Goal: Transaction & Acquisition: Purchase product/service

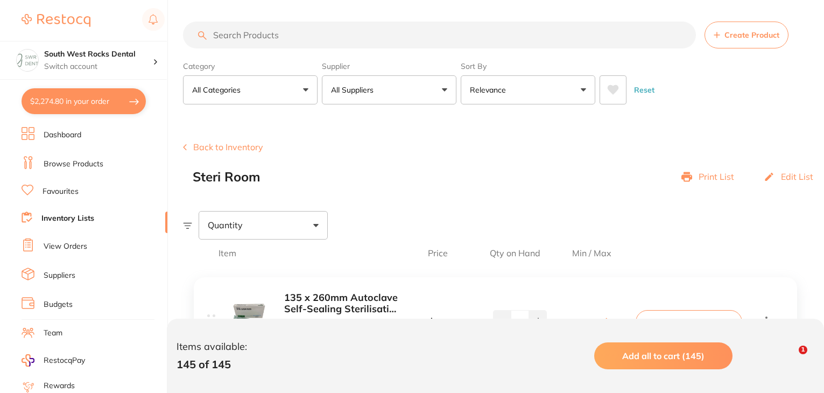
scroll to position [16570, 0]
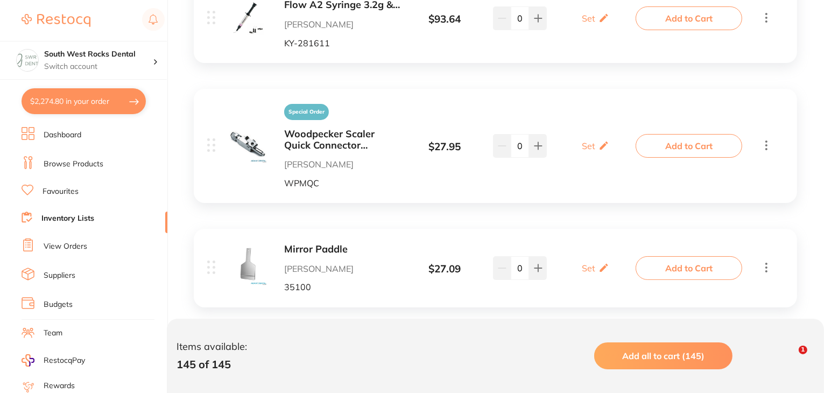
click at [76, 166] on link "Browse Products" at bounding box center [74, 164] width 60 height 11
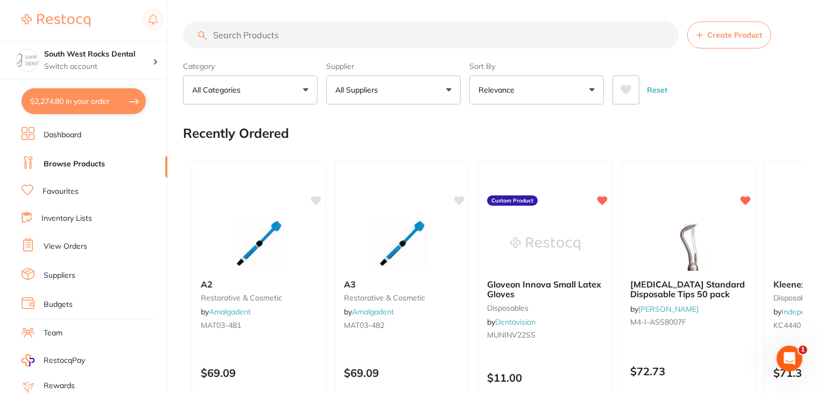
click at [221, 41] on input "search" at bounding box center [431, 35] width 496 height 27
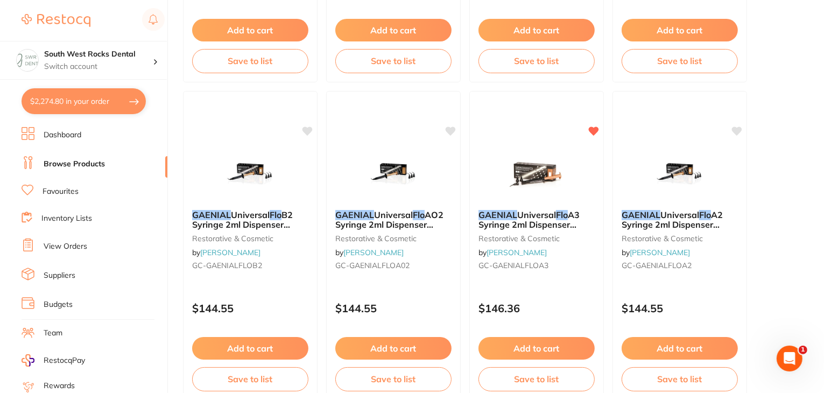
scroll to position [1020, 0]
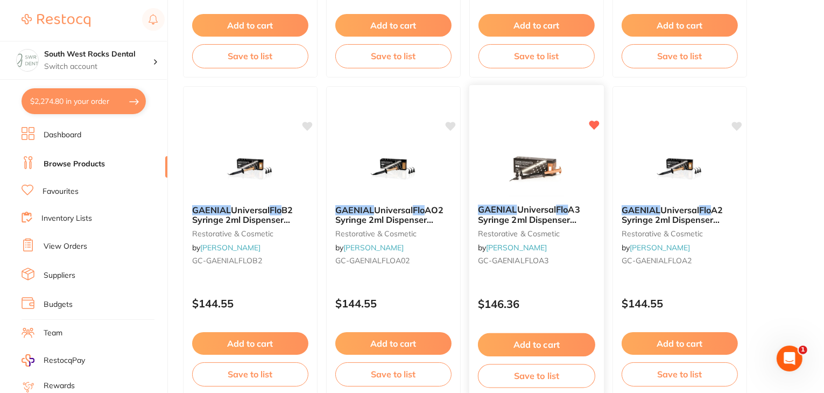
click at [534, 216] on span "A3 Syringe 2ml Dispenser Tipsx20" at bounding box center [529, 219] width 102 height 31
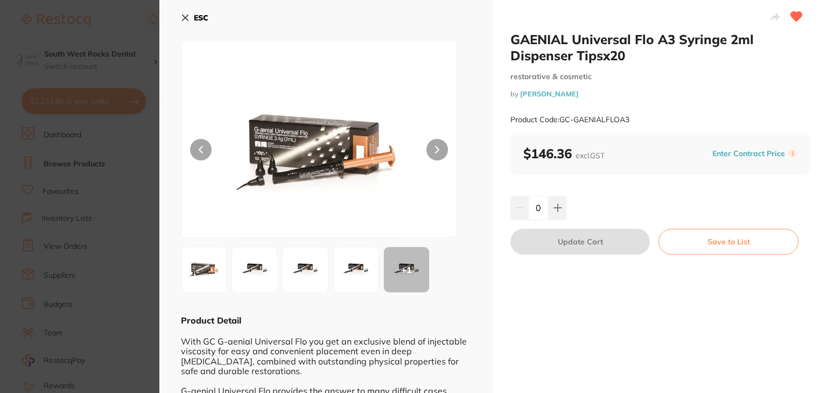
click at [186, 20] on icon at bounding box center [185, 17] width 9 height 9
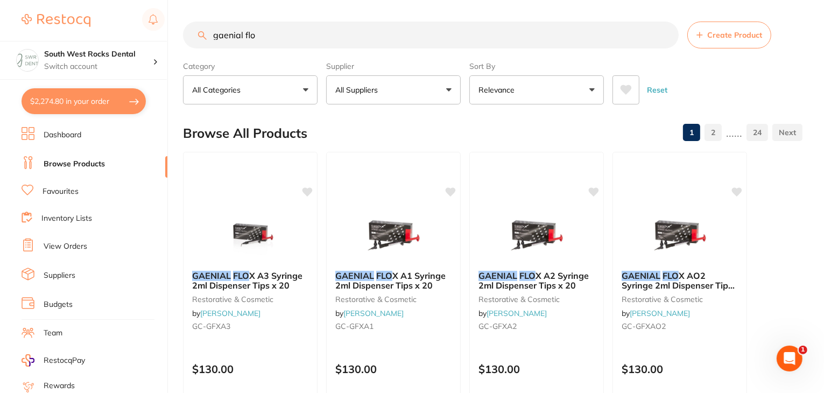
click at [255, 31] on input "gaenial flo" at bounding box center [431, 35] width 496 height 27
type input "g"
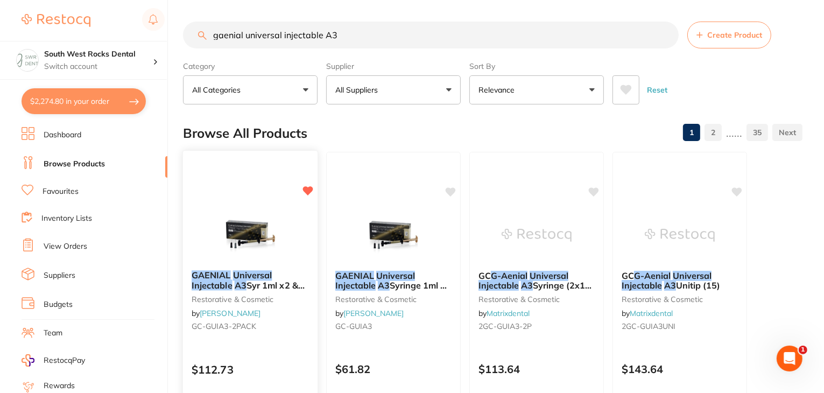
type input "gaenial universal injectable A3"
click at [246, 222] on img at bounding box center [250, 234] width 71 height 54
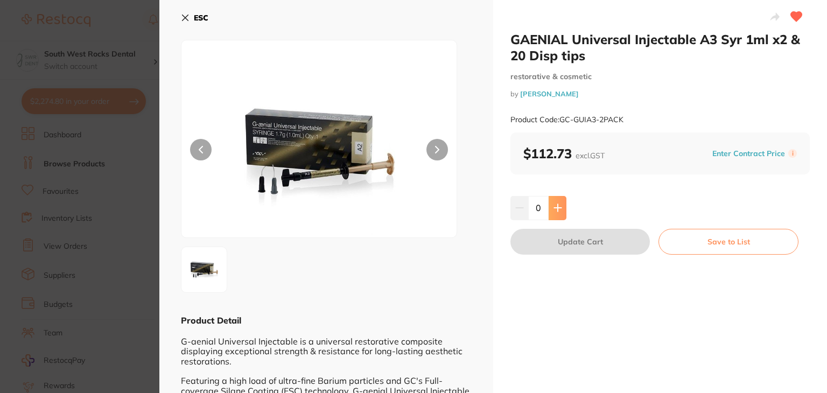
click at [562, 205] on button at bounding box center [558, 208] width 18 height 24
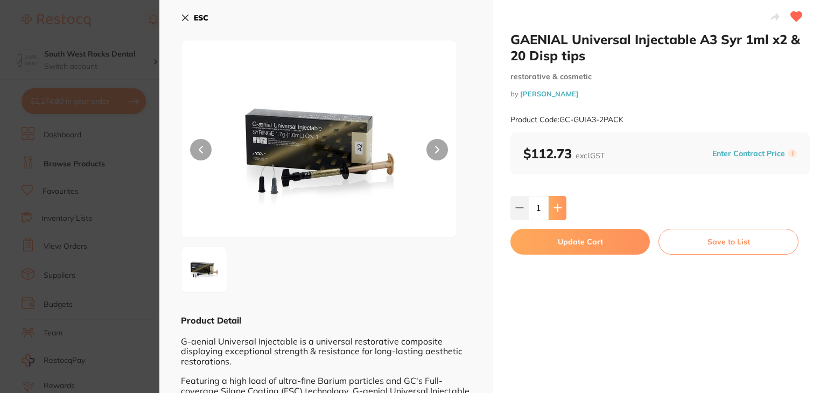
click at [562, 205] on button at bounding box center [558, 208] width 18 height 24
type input "2"
click at [560, 237] on button "Update Cart" at bounding box center [579, 242] width 139 height 26
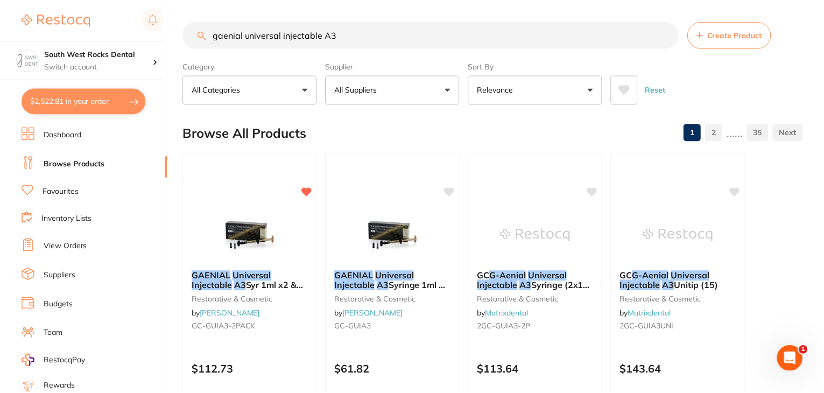
scroll to position [235, 0]
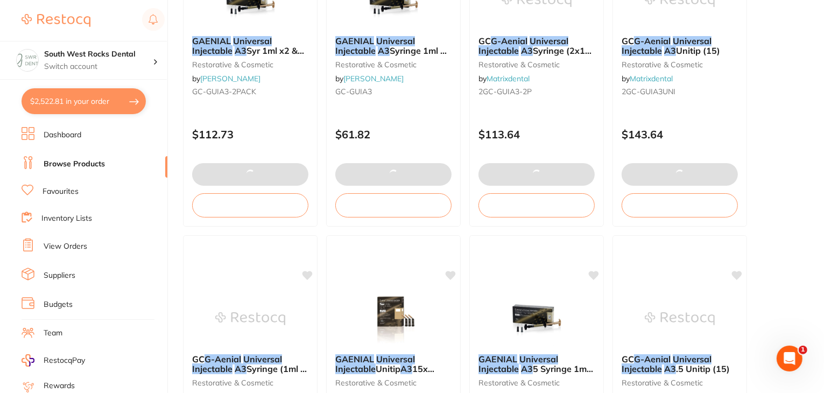
type input "30"
type input "2"
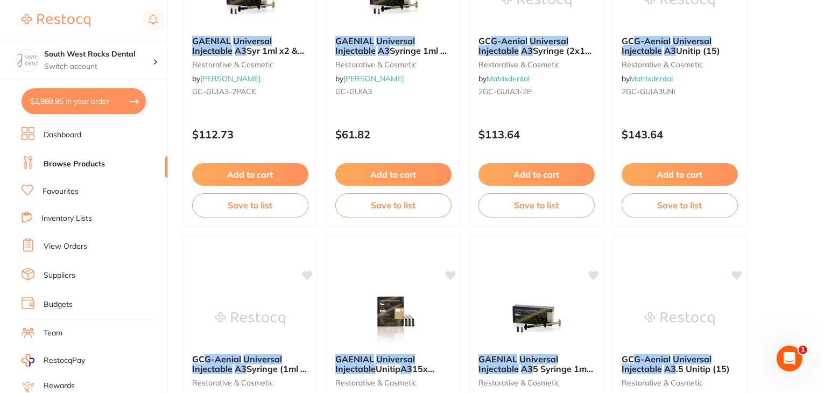
click at [76, 159] on link "Browse Products" at bounding box center [74, 164] width 61 height 11
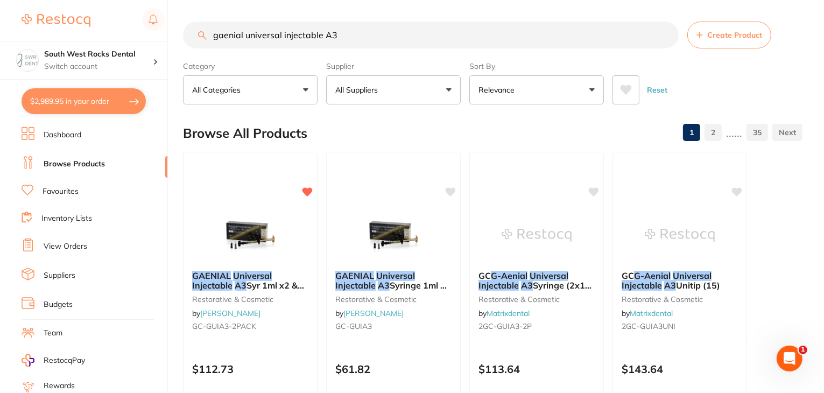
click at [339, 37] on input "gaenial universal injectable A3" at bounding box center [431, 35] width 496 height 27
type input "g"
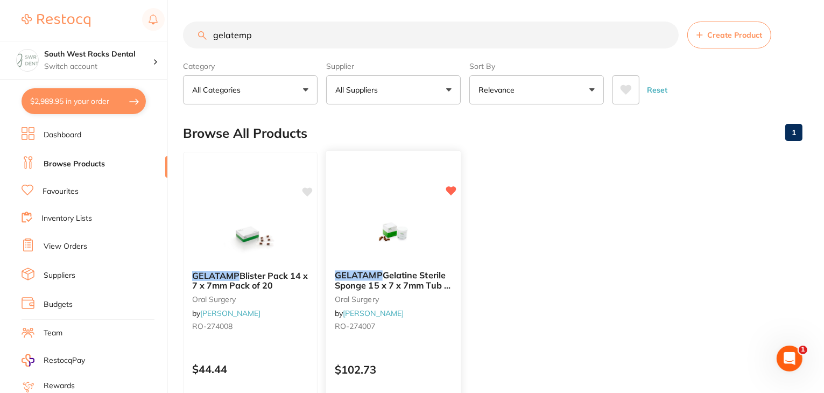
type input "gelatemp"
click at [380, 272] on em "GELATAMP" at bounding box center [359, 275] width 48 height 11
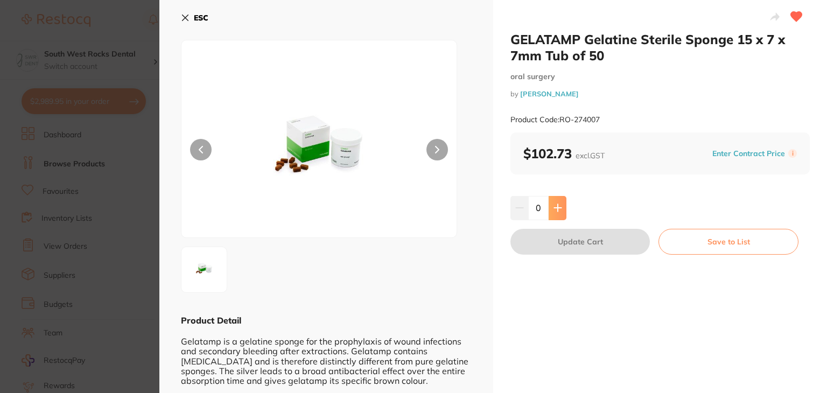
click at [555, 209] on icon at bounding box center [557, 208] width 9 height 9
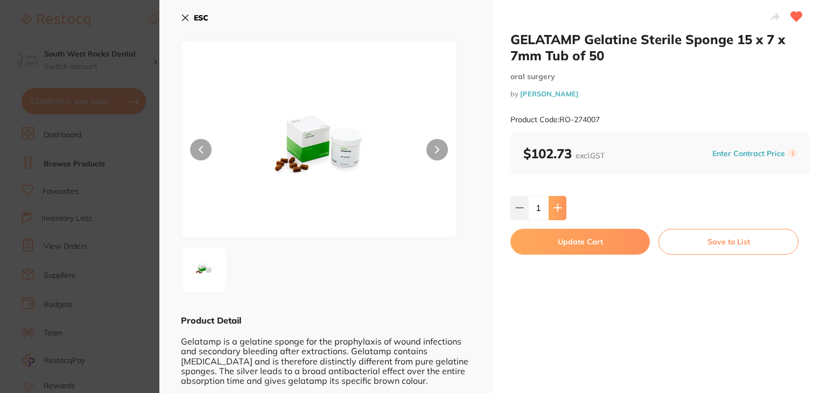
click at [555, 209] on icon at bounding box center [557, 208] width 9 height 9
type input "2"
click at [562, 239] on button "Update Cart" at bounding box center [579, 242] width 139 height 26
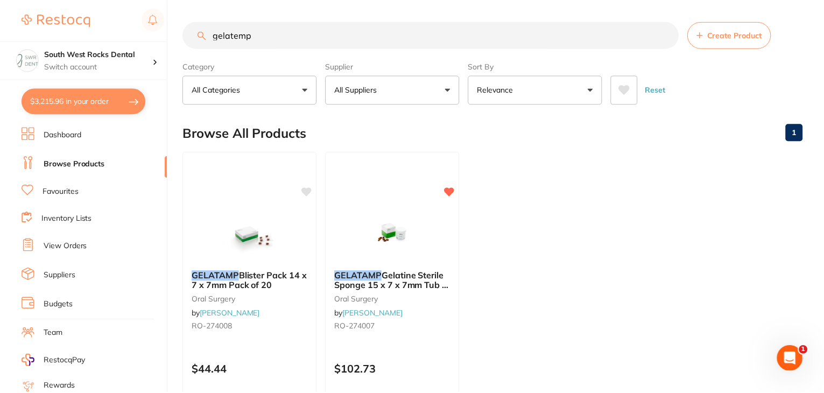
scroll to position [124, 0]
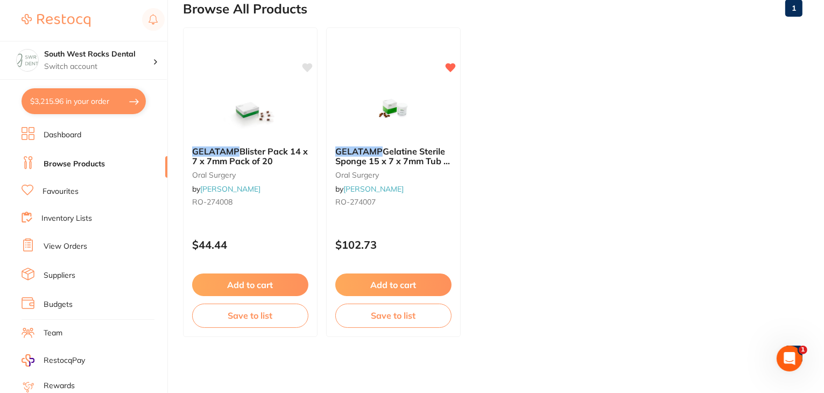
click at [72, 163] on link "Browse Products" at bounding box center [74, 164] width 61 height 11
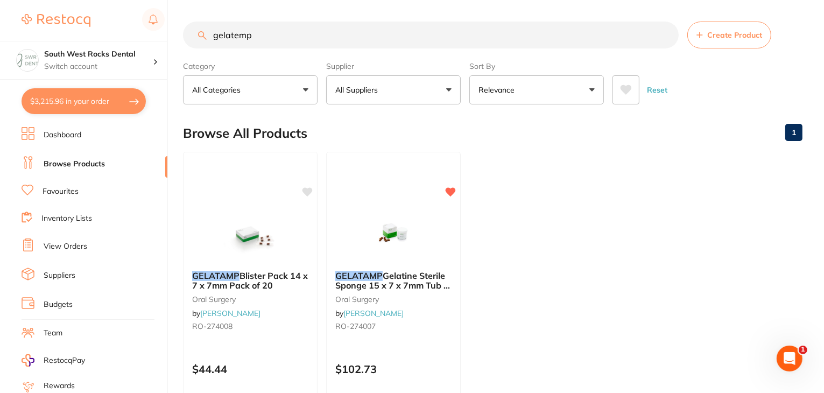
click at [259, 33] on input "gelatemp" at bounding box center [431, 35] width 496 height 27
type input "g"
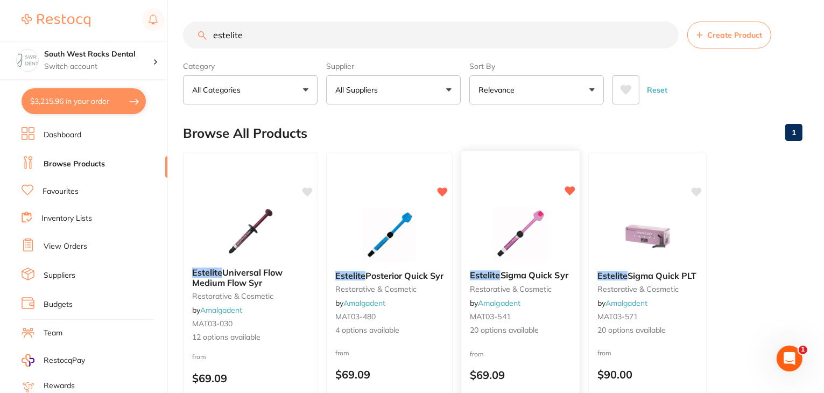
type input "estelite"
click at [506, 270] on span "Sigma Quick Syr" at bounding box center [535, 275] width 68 height 11
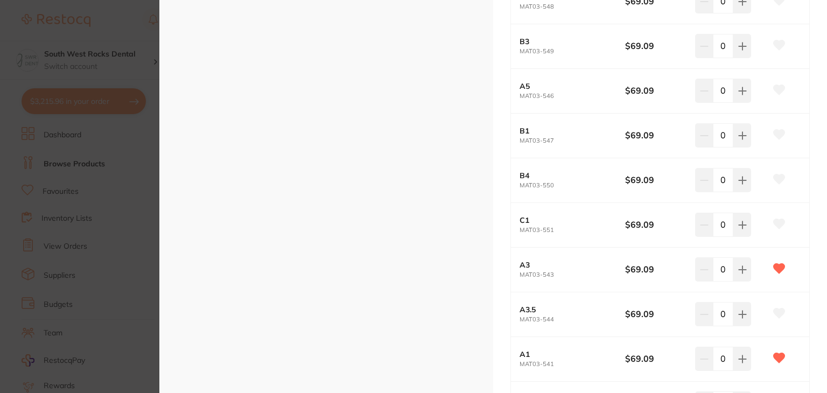
scroll to position [548, 0]
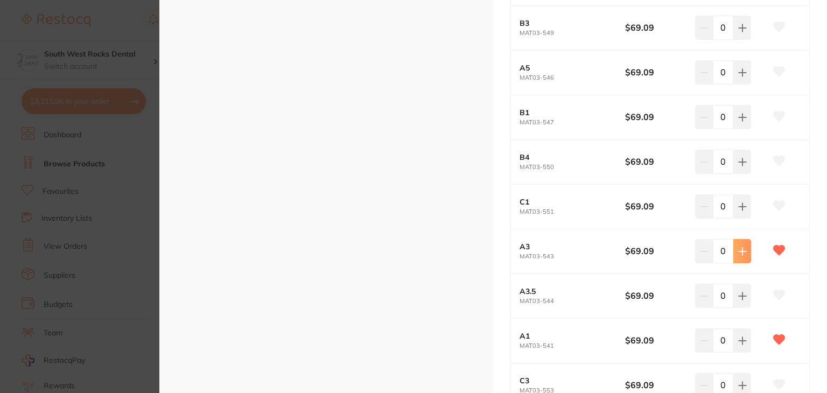
click at [741, 247] on icon at bounding box center [742, 251] width 9 height 9
type input "1"
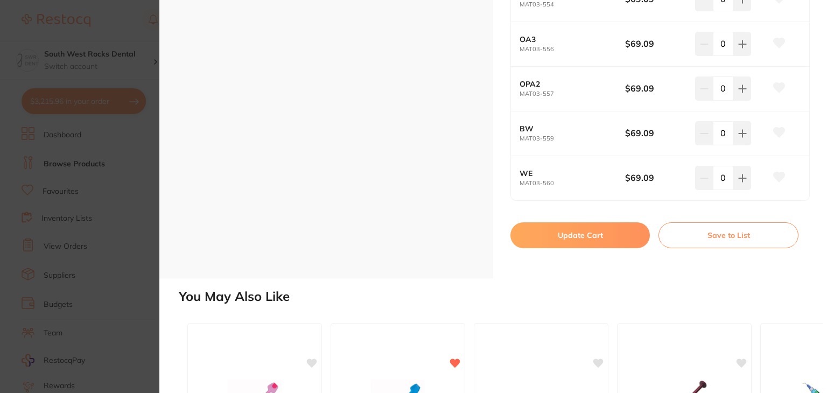
scroll to position [1082, 0]
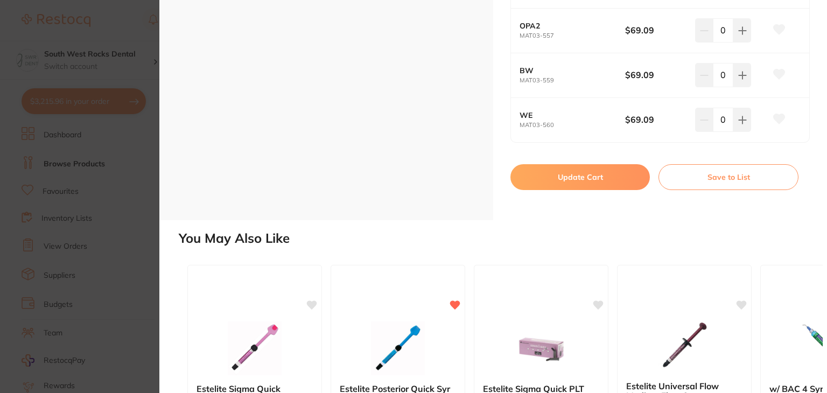
click at [586, 172] on button "Update Cart" at bounding box center [579, 177] width 139 height 26
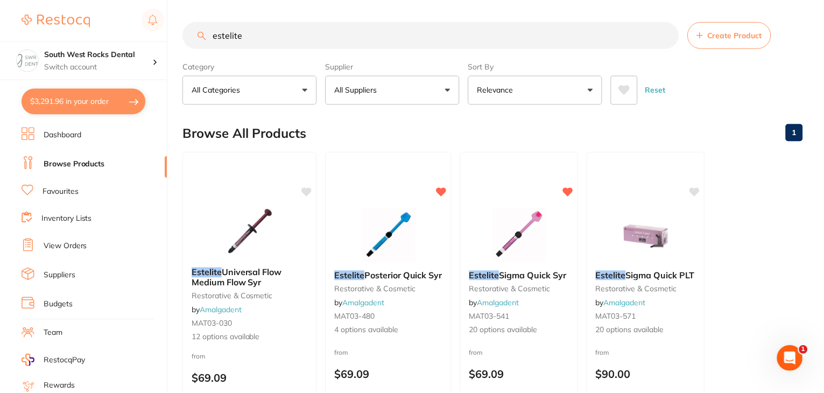
scroll to position [124, 0]
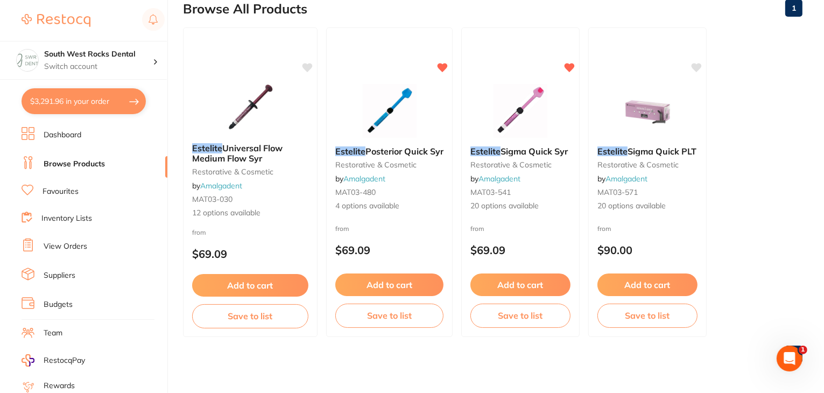
click at [92, 99] on button "$3,291.96 in your order" at bounding box center [84, 101] width 124 height 26
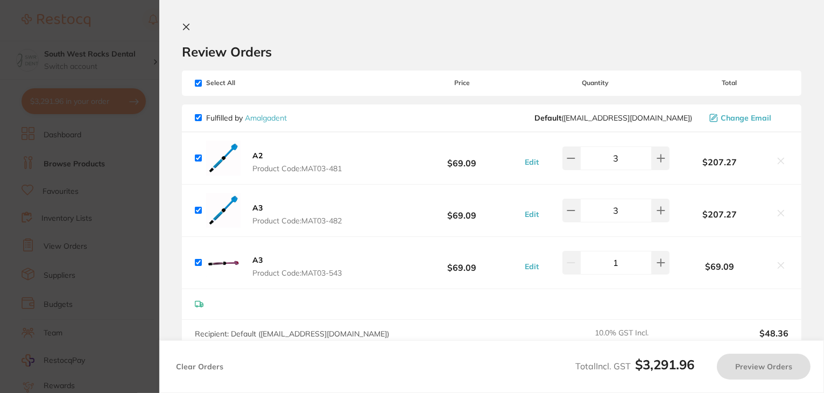
checkbox input "true"
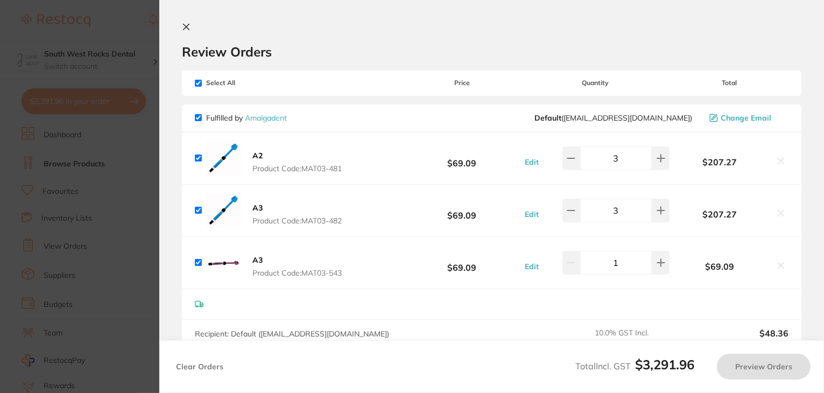
checkbox input "true"
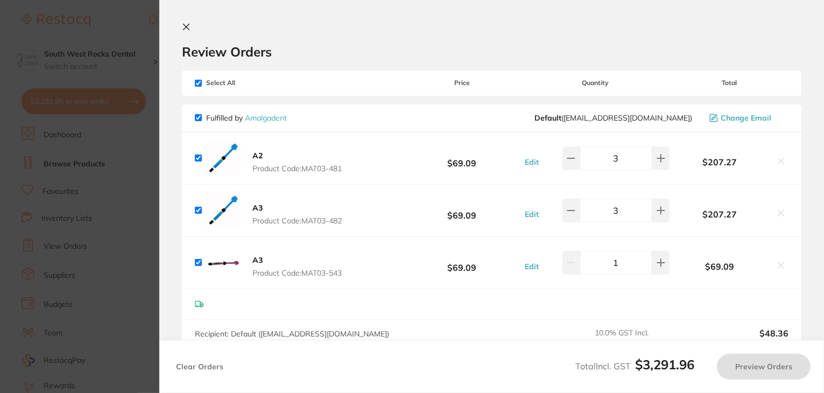
checkbox input "true"
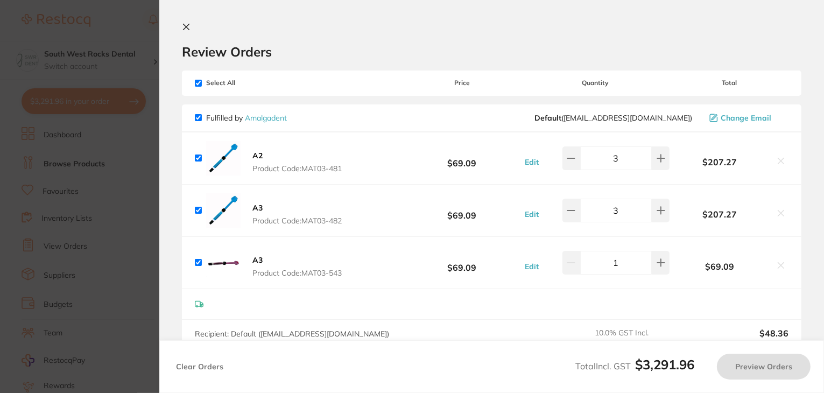
checkbox input "true"
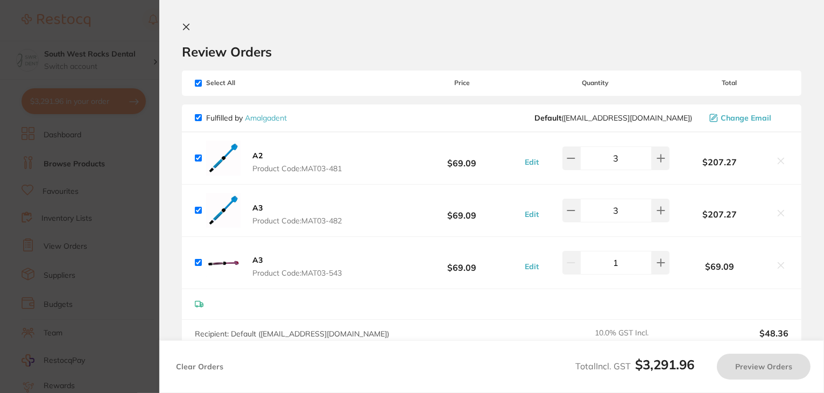
checkbox input "true"
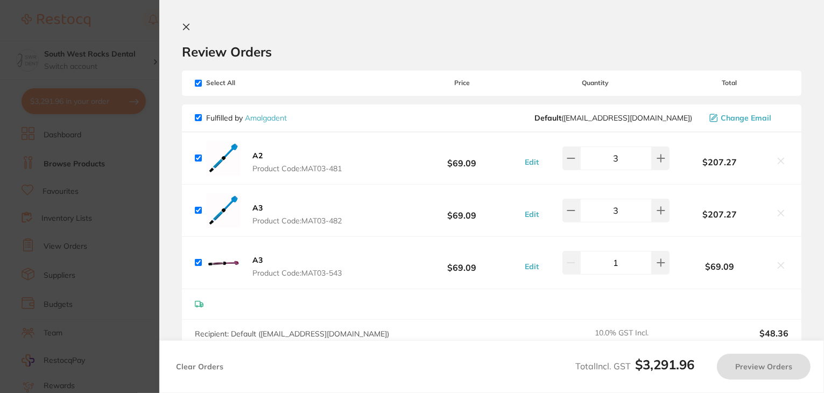
checkbox input "true"
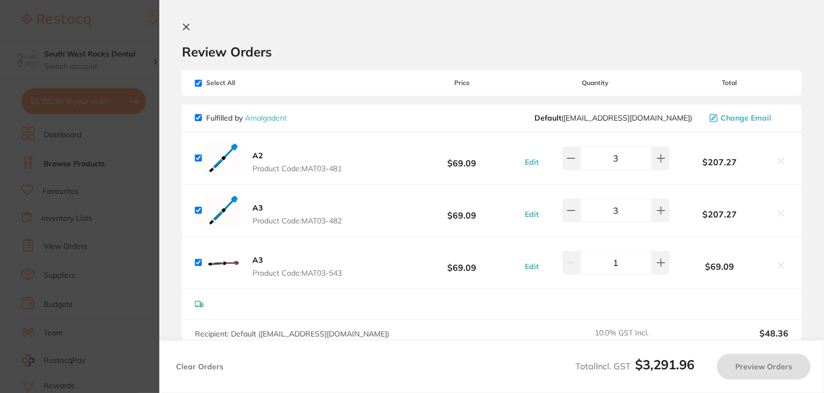
checkbox input "true"
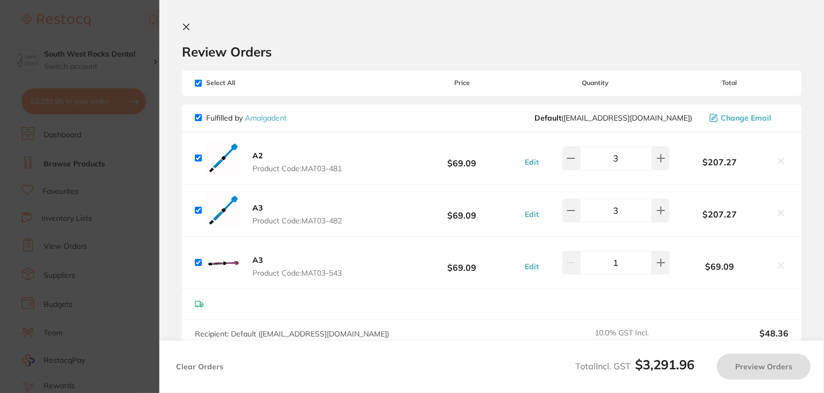
checkbox input "true"
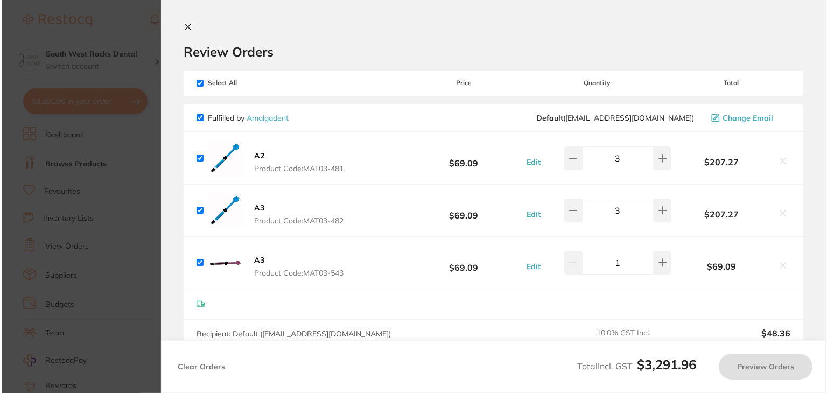
scroll to position [0, 0]
